Goal: Book appointment/travel/reservation

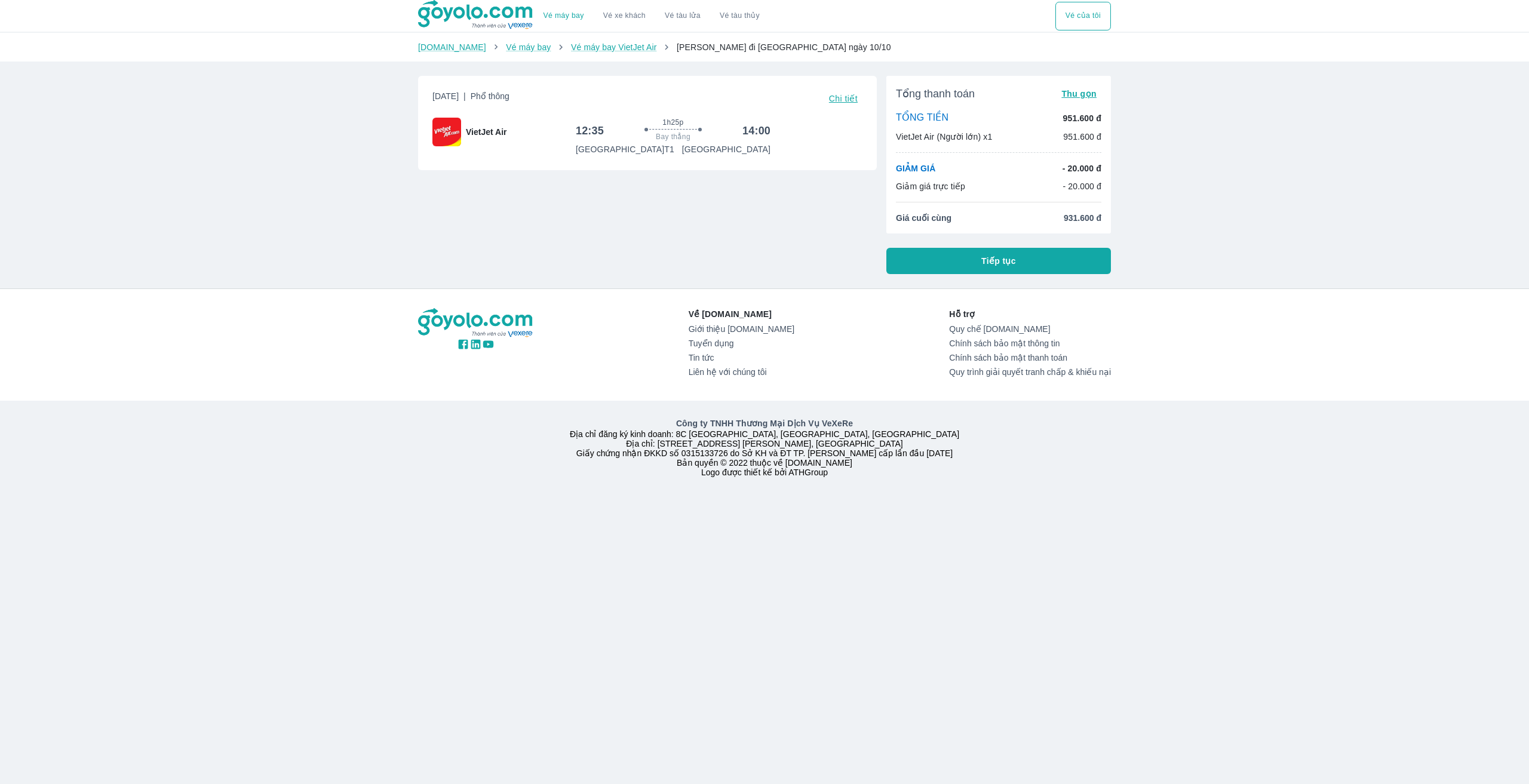
click at [995, 267] on span "Tiếp tục" at bounding box center [999, 261] width 35 height 12
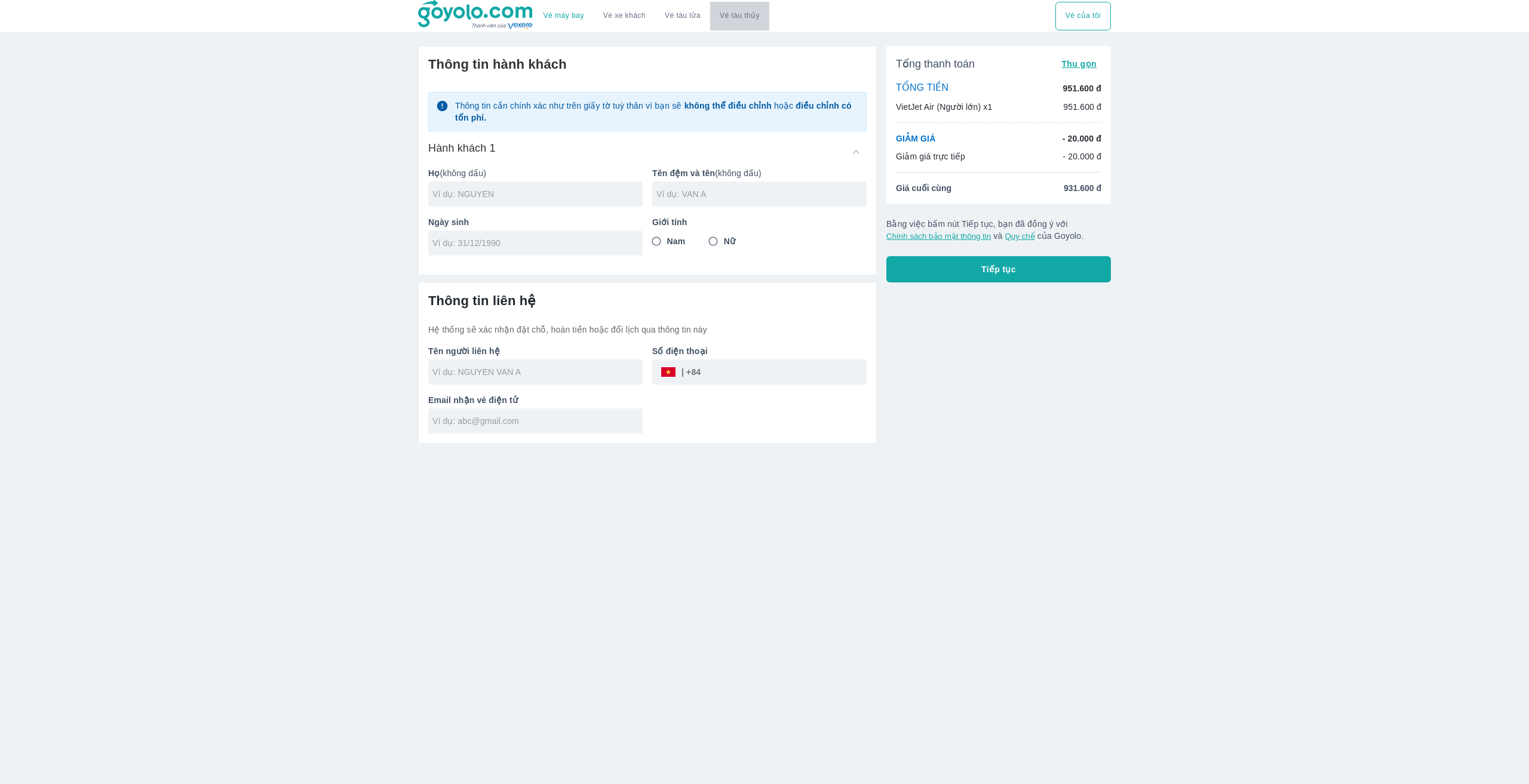
click at [753, 29] on button "Vé tàu thủy" at bounding box center [740, 16] width 59 height 29
click at [741, 22] on button "Vé tàu thủy" at bounding box center [740, 16] width 59 height 29
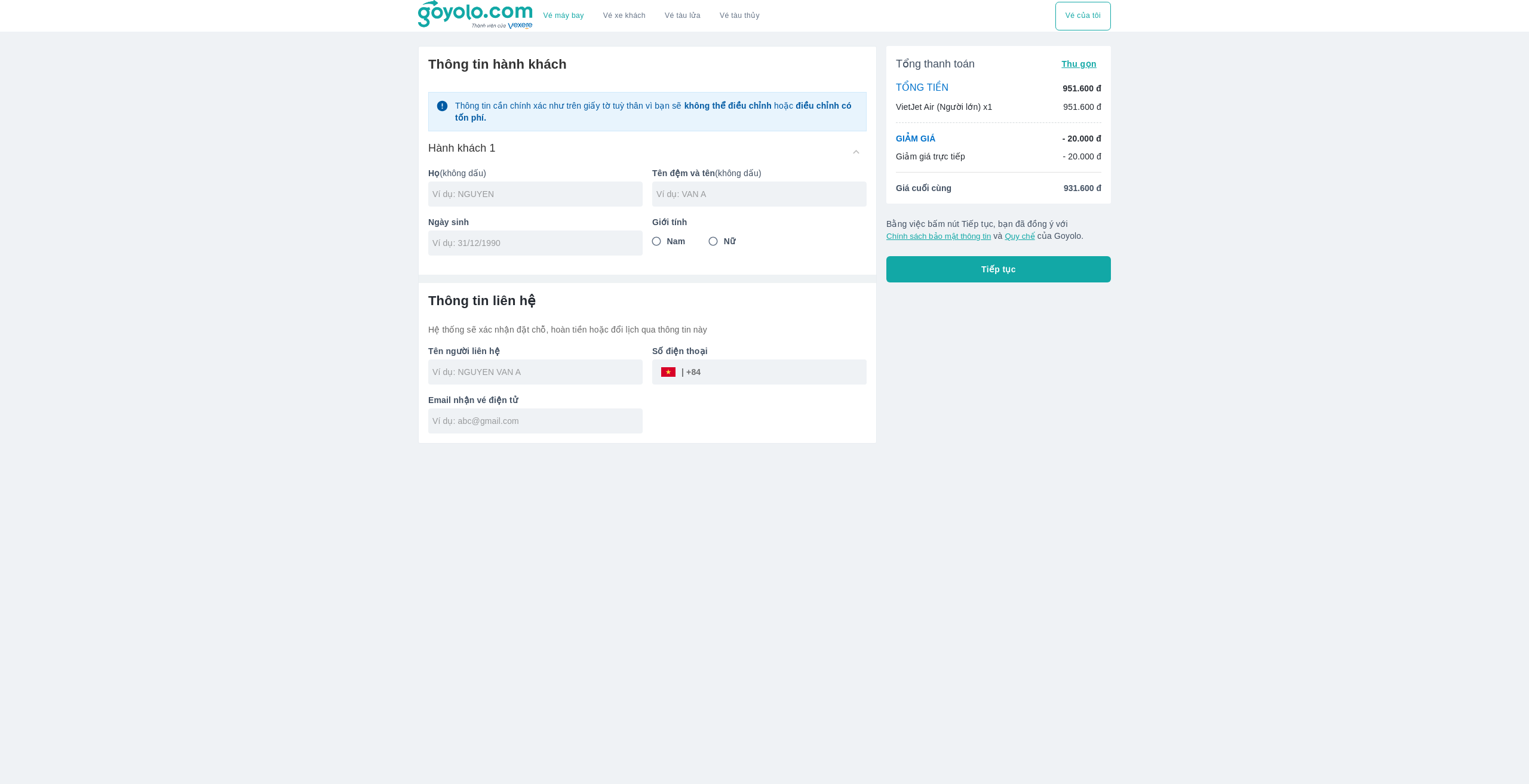
click at [630, 10] on button "Vé xe khách" at bounding box center [624, 16] width 61 height 29
click at [480, 11] on img at bounding box center [475, 15] width 116 height 30
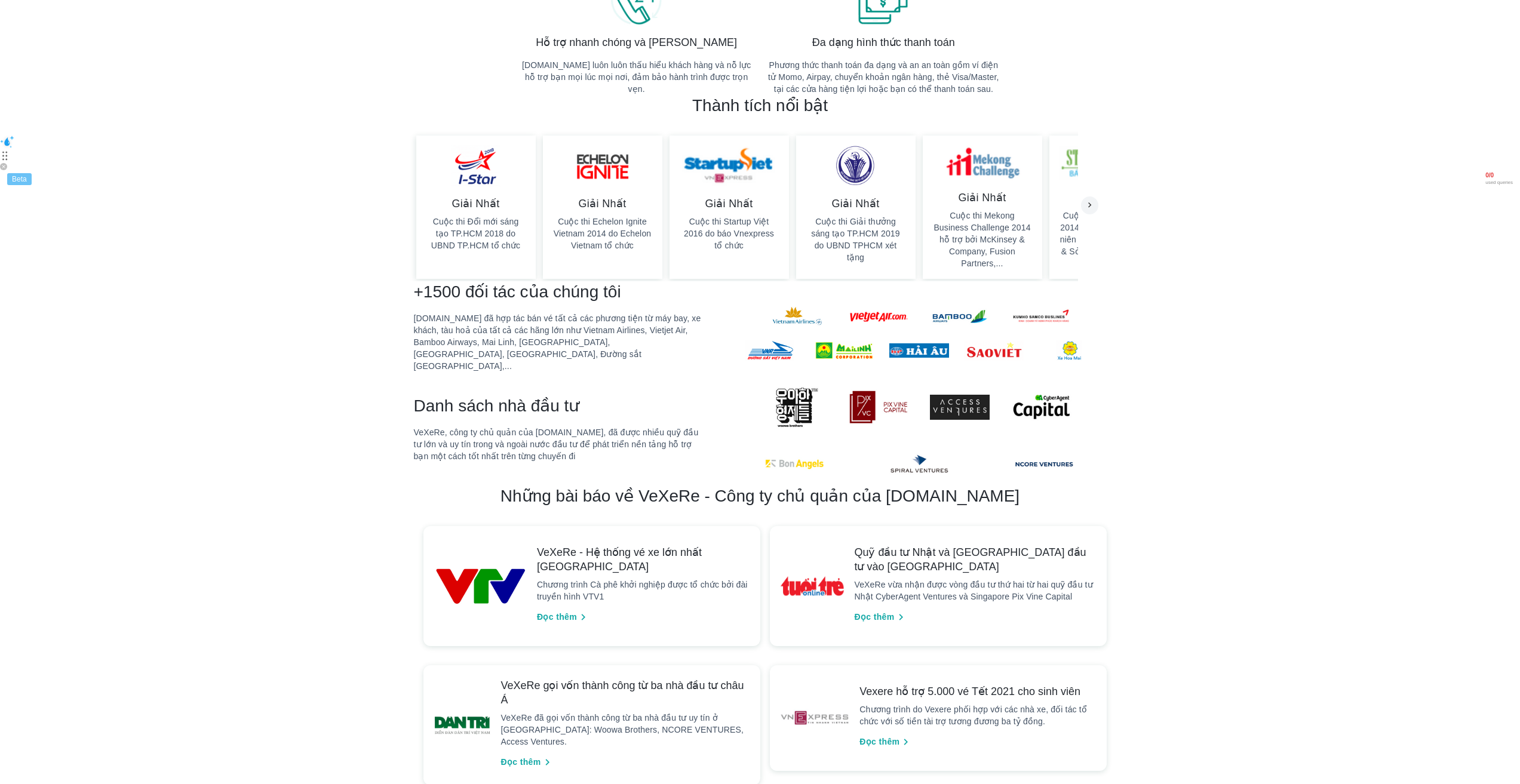
scroll to position [717, 0]
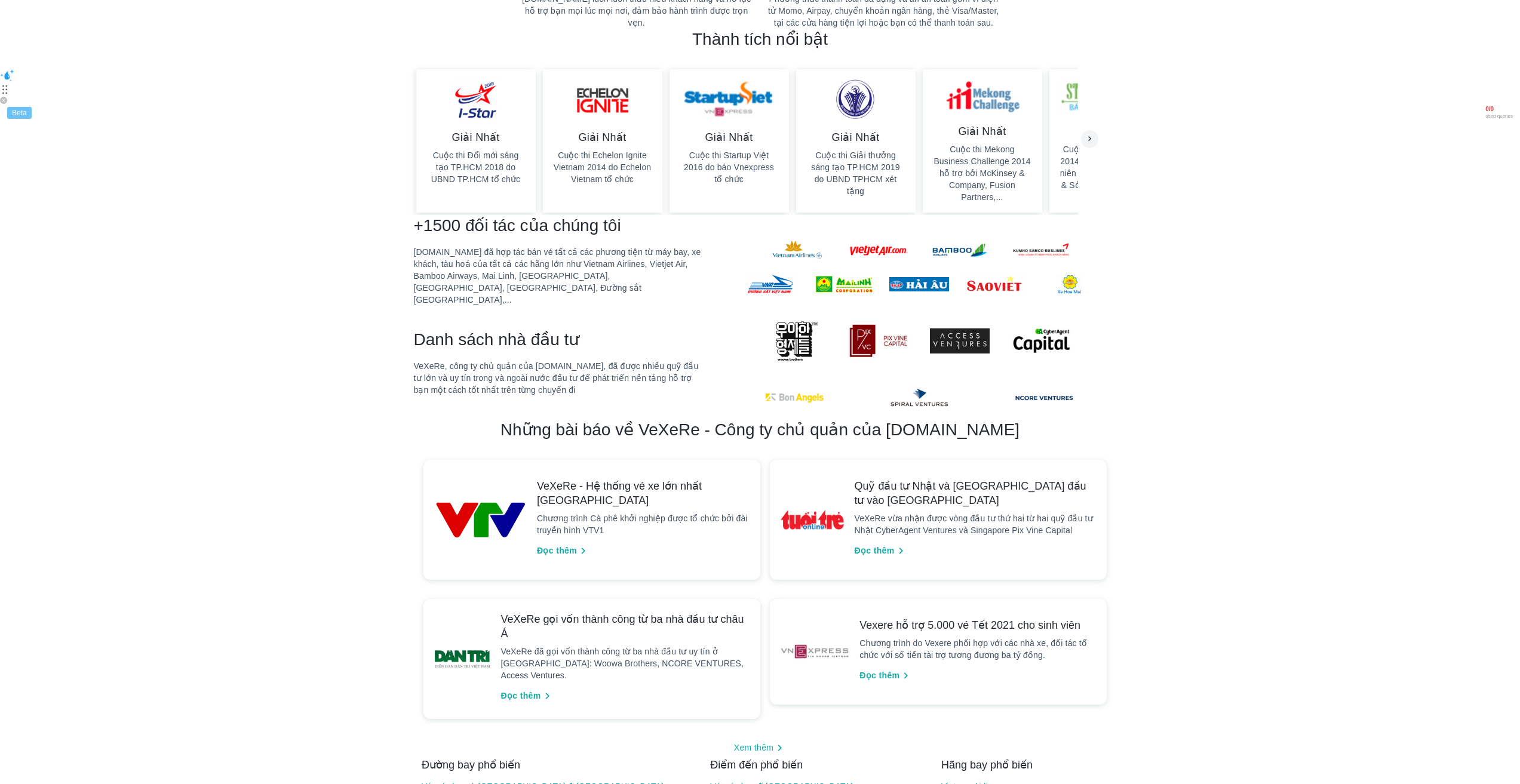
click at [876, 545] on span "Đọc thêm" at bounding box center [874, 551] width 40 height 13
